Goal: Navigation & Orientation: Find specific page/section

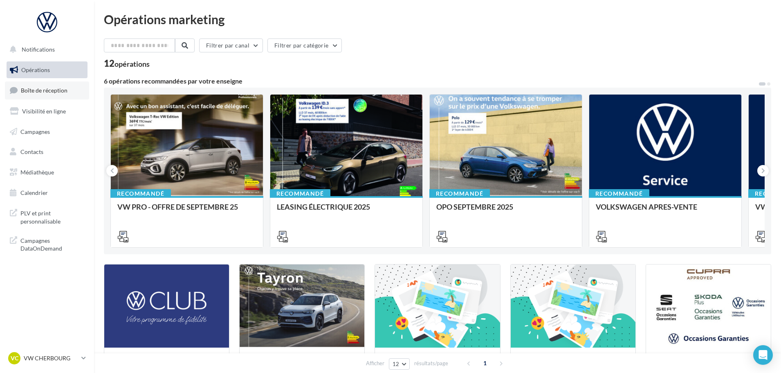
click at [61, 92] on span "Boîte de réception" at bounding box center [44, 90] width 47 height 7
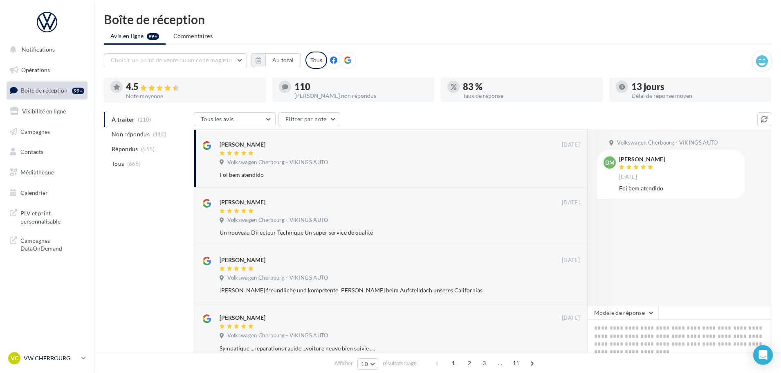
click at [65, 355] on p "VW CHERBOURG" at bounding box center [51, 358] width 54 height 8
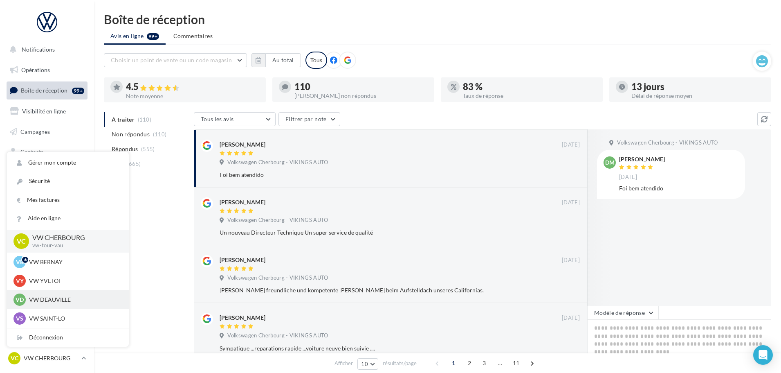
click at [71, 301] on p "VW DEAUVILLE" at bounding box center [74, 299] width 90 height 8
